Goal: Check status: Check status

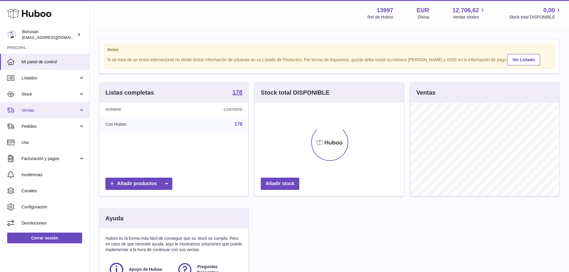
scroll to position [93, 149]
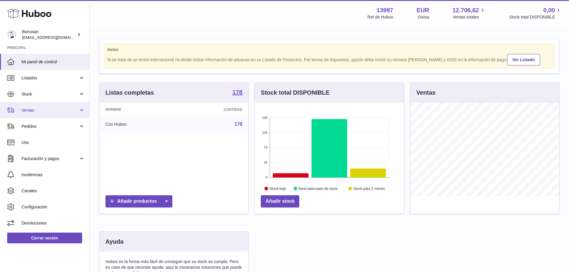
click at [35, 113] on span "Ventas" at bounding box center [49, 110] width 57 height 6
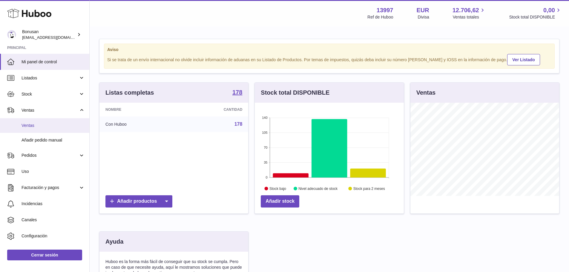
click at [38, 127] on span "Ventas" at bounding box center [52, 126] width 63 height 6
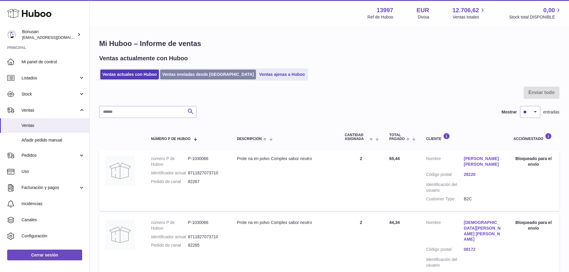
click at [195, 72] on link "Ventas enviadas desde [GEOGRAPHIC_DATA]" at bounding box center [208, 75] width 96 height 10
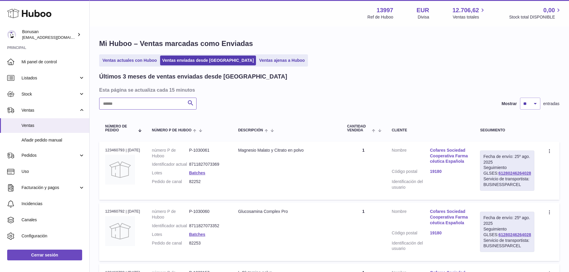
click at [145, 106] on input "text" at bounding box center [147, 104] width 97 height 12
paste input "*****"
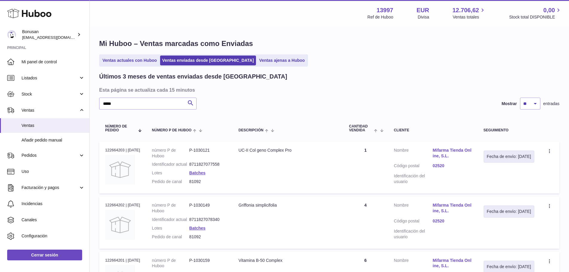
click at [455, 149] on link "Mifarma Tienda Online, S.L." at bounding box center [452, 152] width 39 height 11
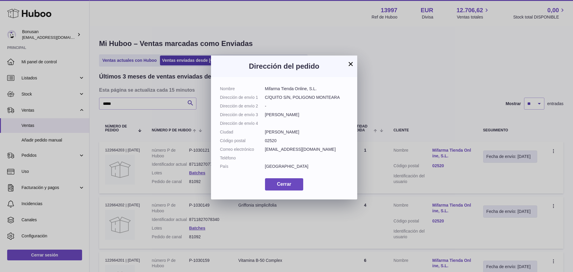
drag, startPoint x: 320, startPoint y: 89, endPoint x: 264, endPoint y: 89, distance: 56.1
click at [264, 89] on dl "Nombre Mifarma Tienda Online, S.L. Dirección de envío 1 C/QUITO S/N, POLIGONO M…" at bounding box center [284, 129] width 128 height 86
copy dl "Mifarma Tienda Online, S.L."
drag, startPoint x: 338, startPoint y: 97, endPoint x: 265, endPoint y: 97, distance: 72.9
click at [265, 97] on dd "C/QUITO S/N, POLIGONO MONTEARA" at bounding box center [307, 98] width 84 height 6
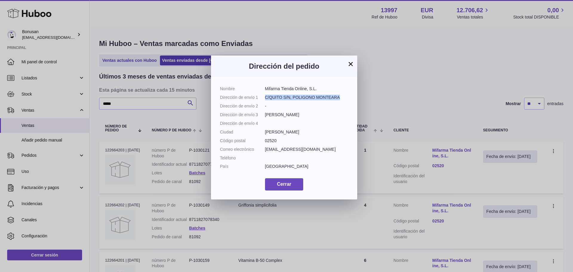
copy dd "C/QUITO S/N, POLIGONO MONTEARA"
click at [291, 187] on span "Cerrar" at bounding box center [284, 184] width 14 height 5
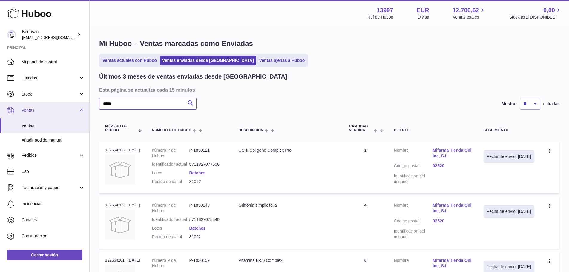
drag, startPoint x: 122, startPoint y: 105, endPoint x: 76, endPoint y: 105, distance: 45.4
paste input "text"
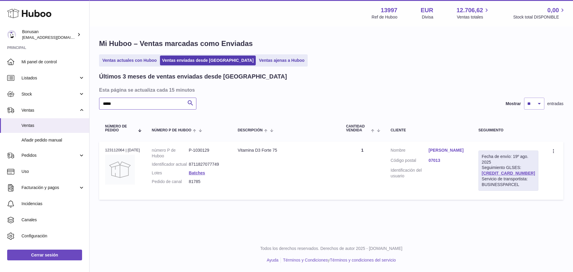
type input "*****"
drag, startPoint x: 524, startPoint y: 173, endPoint x: 488, endPoint y: 175, distance: 36.2
click at [488, 175] on div "Fecha de envío: 19º ago. 2025 Seguimiento GLSES: 61280245350305 Servicio de tra…" at bounding box center [509, 170] width 60 height 40
copy link "61280245350305"
